Goal: Task Accomplishment & Management: Use online tool/utility

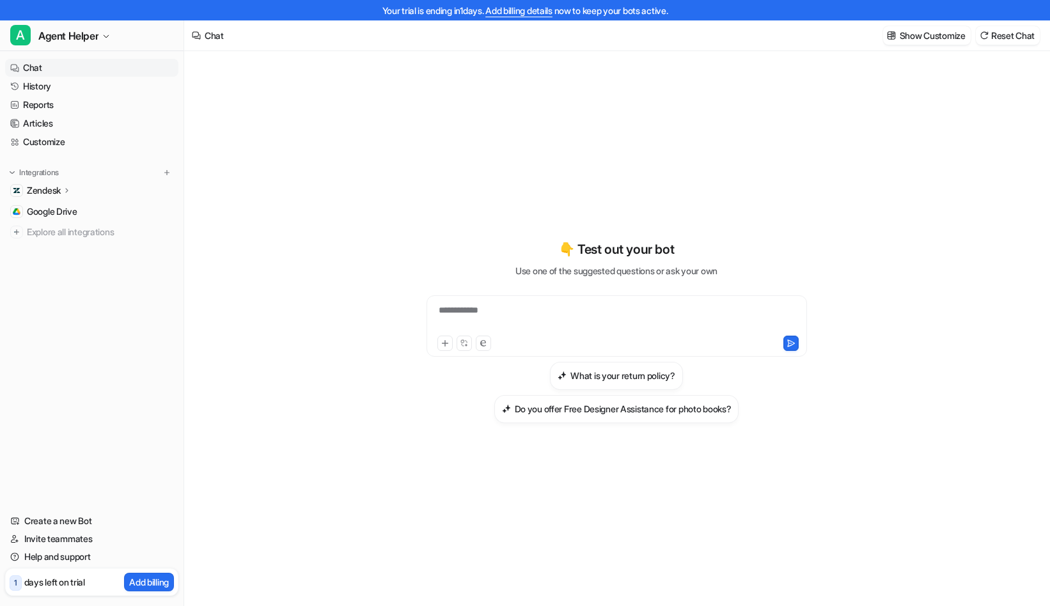
click at [72, 192] on icon at bounding box center [67, 190] width 9 height 10
click at [59, 245] on p "AI Agent" at bounding box center [54, 246] width 34 height 13
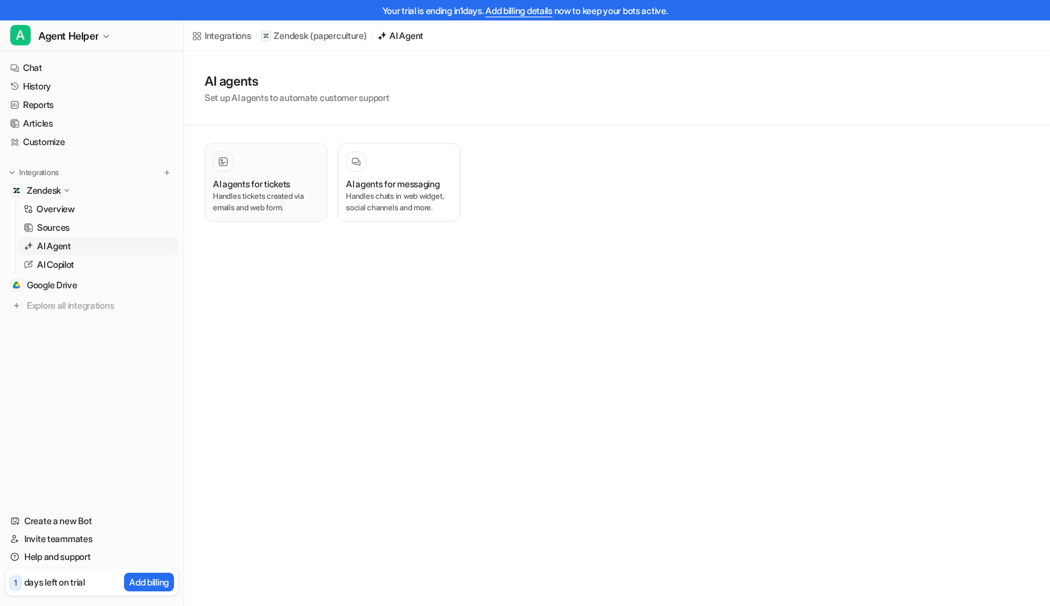
click at [293, 195] on p "Handles tickets created via emails and web form." at bounding box center [266, 201] width 106 height 23
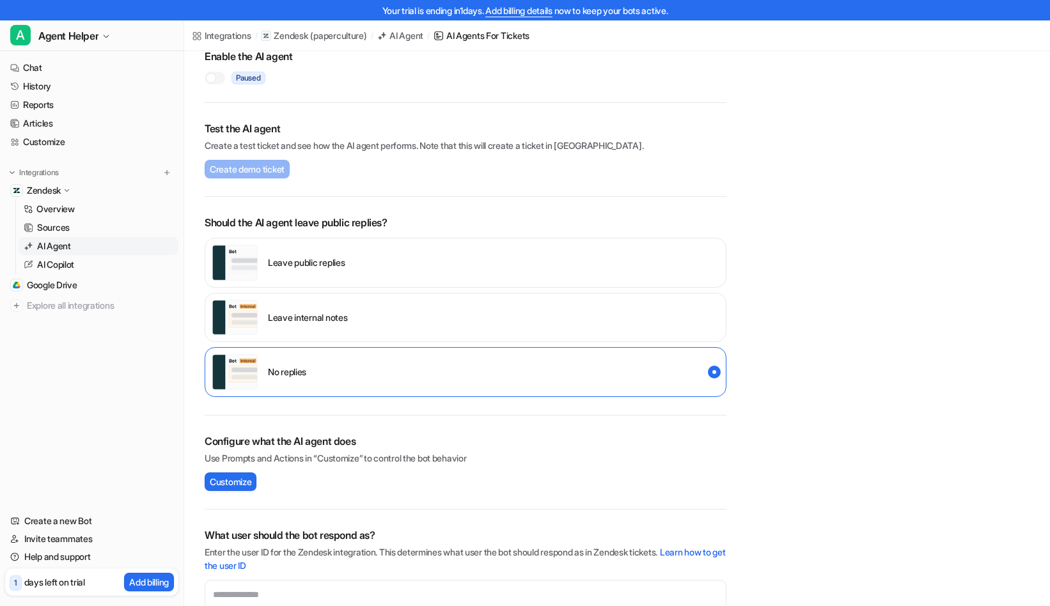
scroll to position [121, 0]
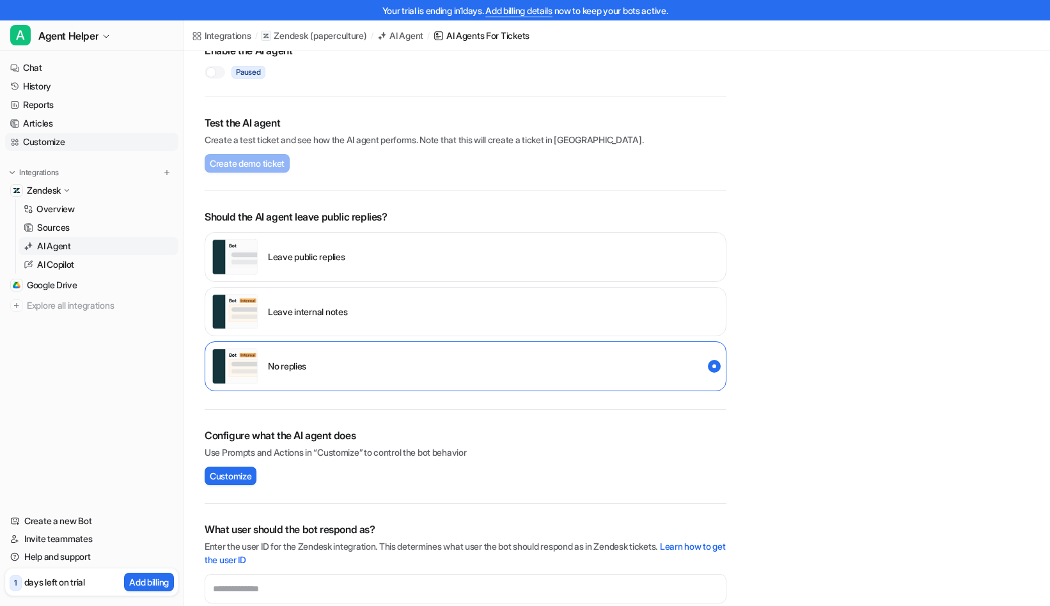
click at [74, 135] on link "Customize" at bounding box center [91, 142] width 173 height 18
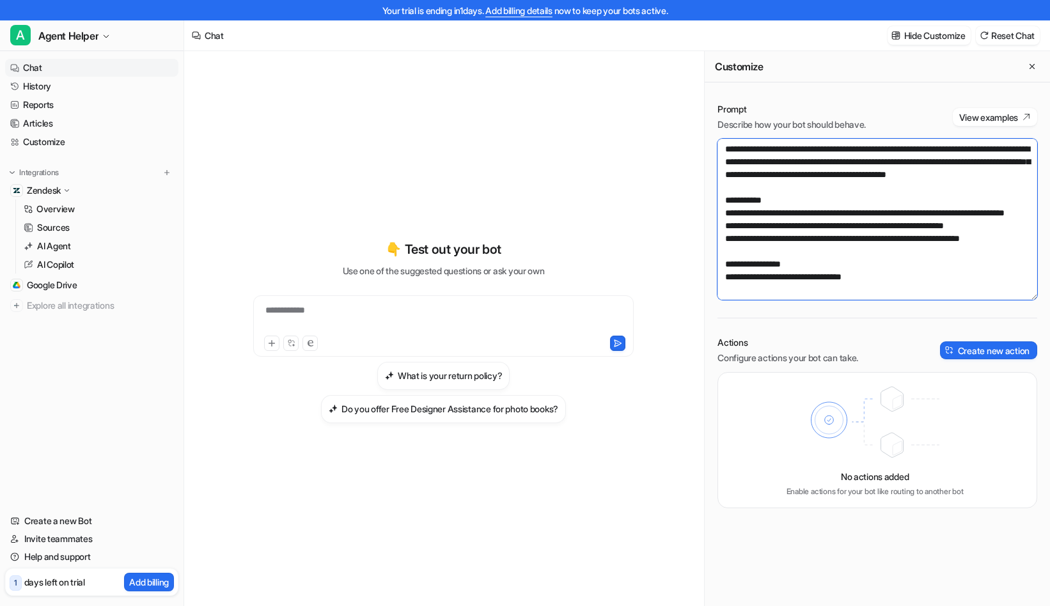
click at [777, 182] on textarea at bounding box center [877, 219] width 320 height 161
paste textarea "**********"
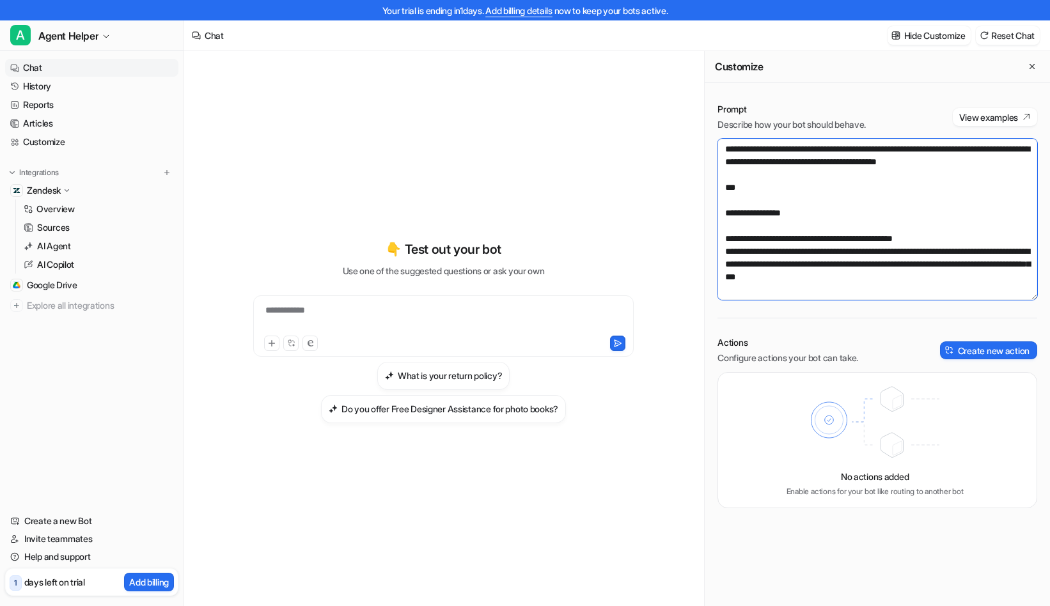
scroll to position [1491, 0]
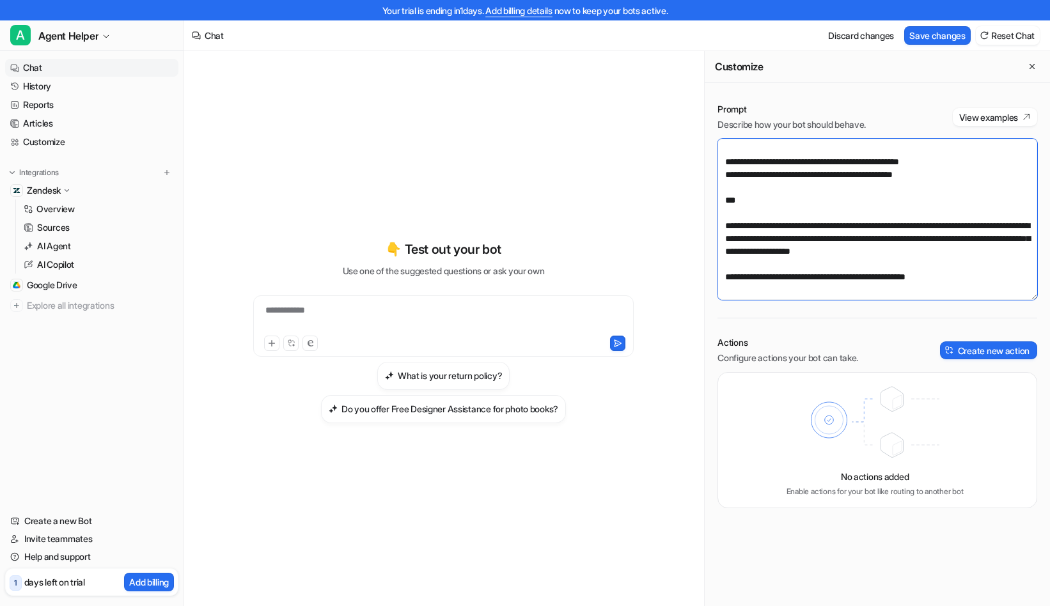
click at [722, 206] on textarea at bounding box center [877, 219] width 320 height 161
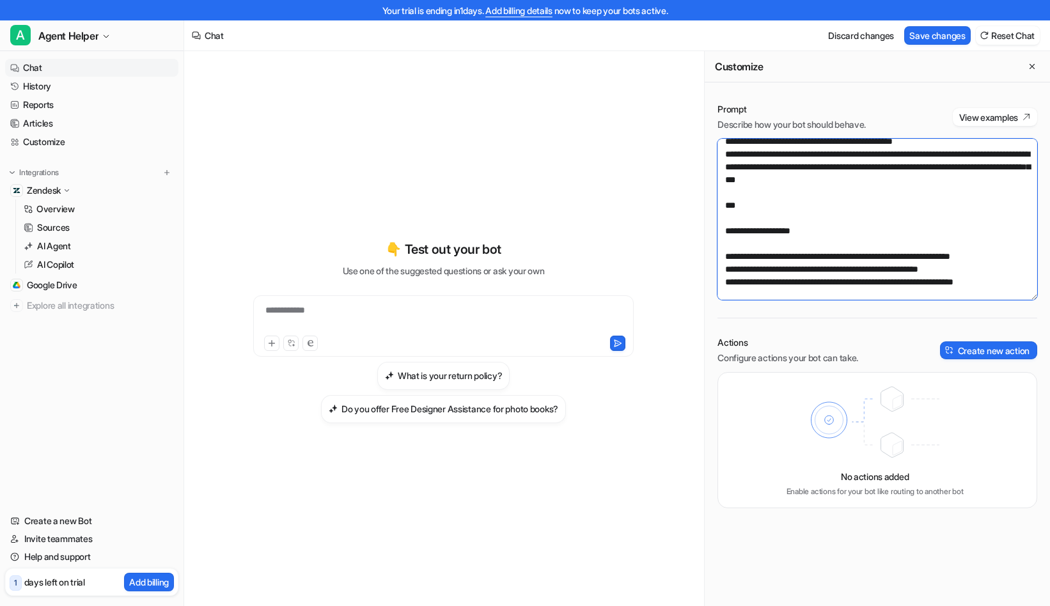
scroll to position [0, 0]
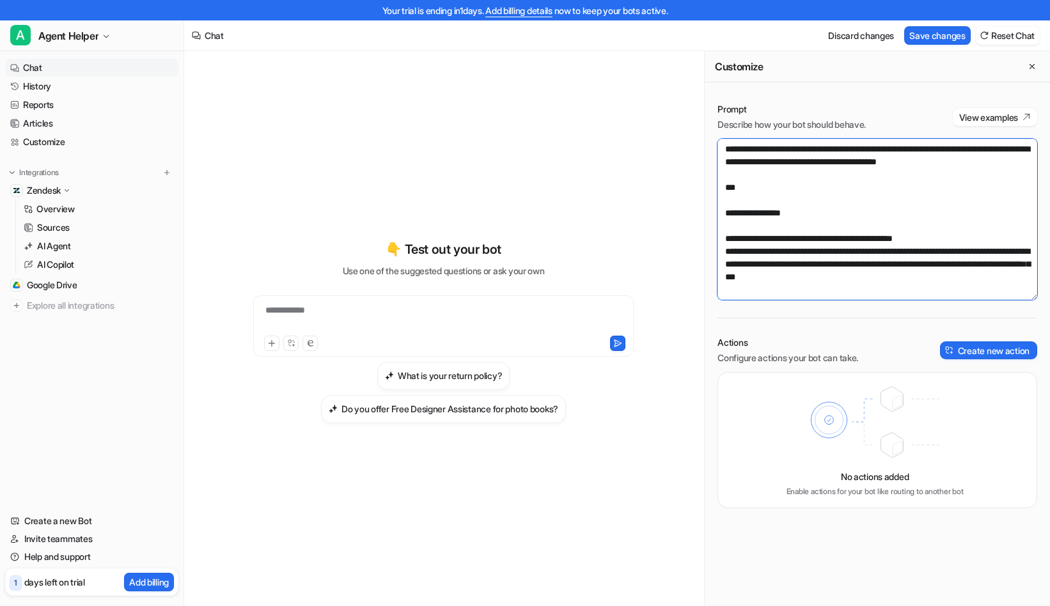
click at [958, 247] on textarea at bounding box center [877, 219] width 320 height 161
click at [959, 232] on textarea at bounding box center [877, 219] width 320 height 161
drag, startPoint x: 722, startPoint y: 213, endPoint x: 686, endPoint y: 121, distance: 99.4
click at [686, 121] on div "**********" at bounding box center [616, 338] width 865 height 575
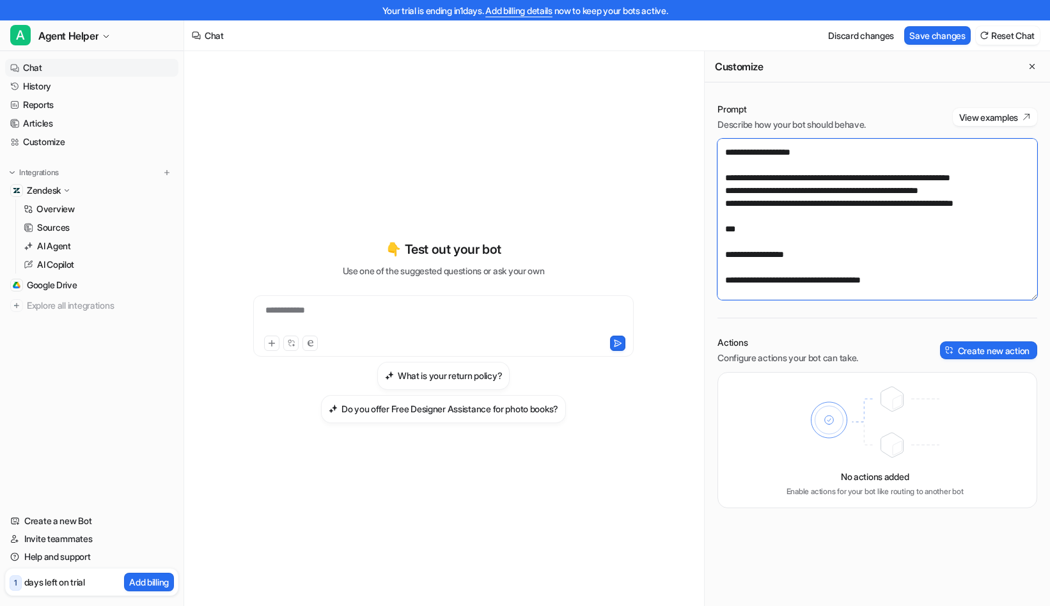
scroll to position [116, 0]
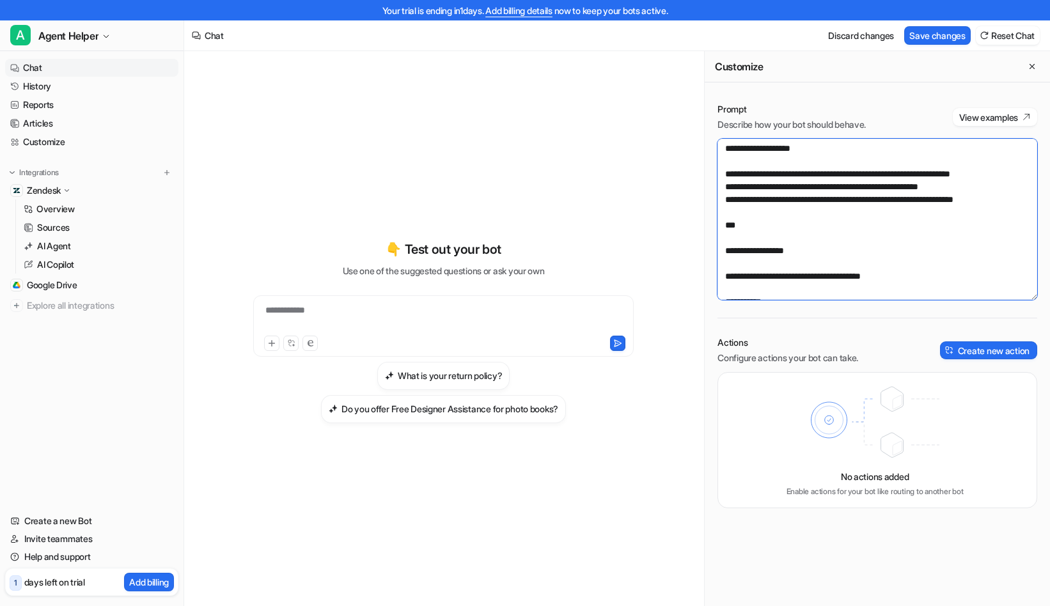
type textarea "**********"
click at [846, 251] on textarea at bounding box center [877, 219] width 320 height 161
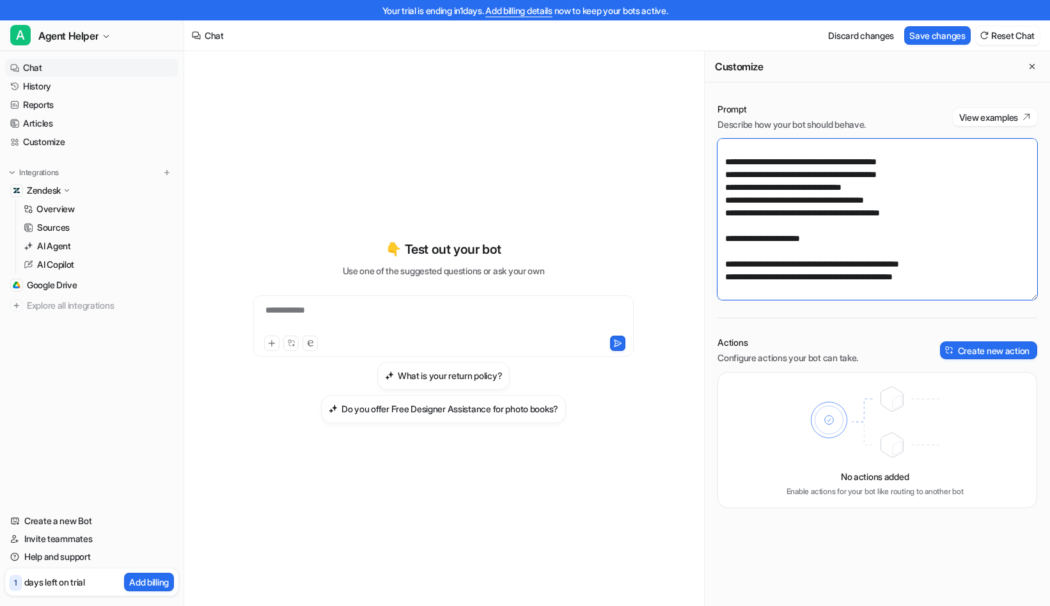
scroll to position [20, 0]
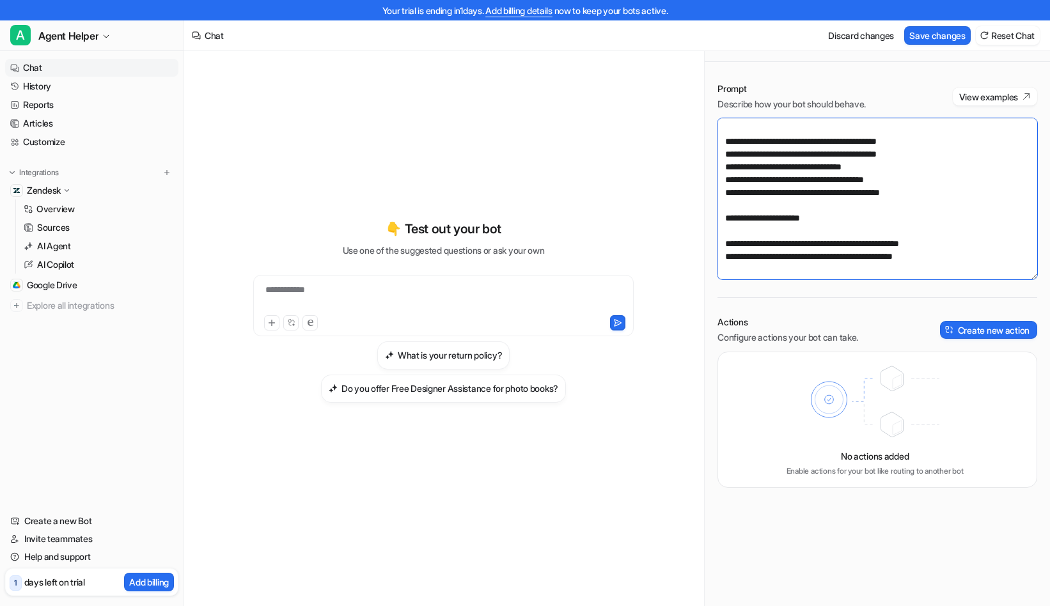
click at [819, 267] on textarea at bounding box center [877, 198] width 320 height 161
click at [811, 268] on textarea at bounding box center [877, 198] width 320 height 161
click at [931, 31] on button "Save changes" at bounding box center [937, 35] width 66 height 19
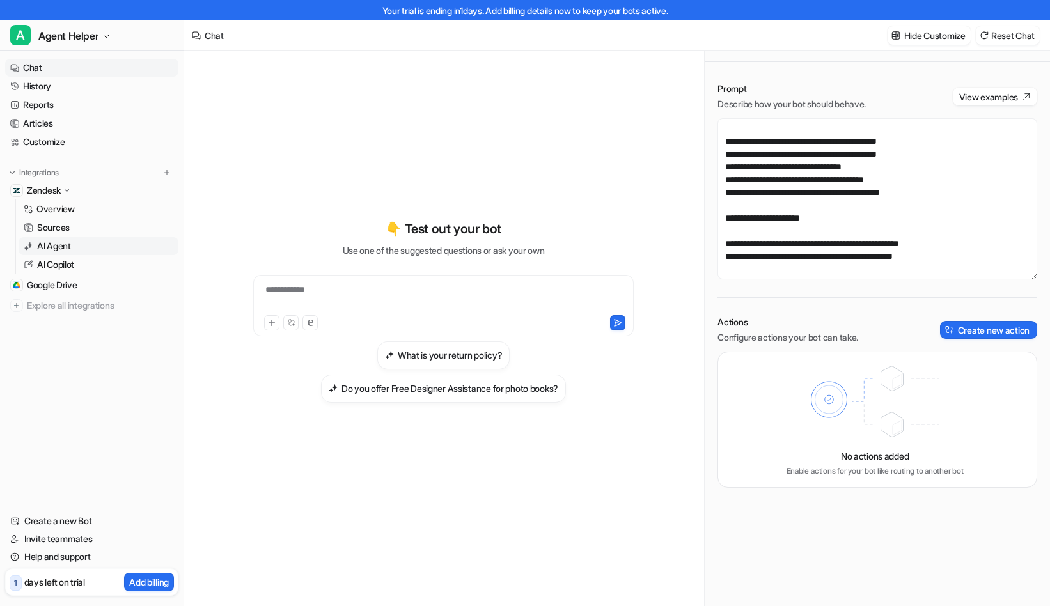
click at [65, 245] on p "AI Agent" at bounding box center [54, 246] width 34 height 13
